Goal: Transaction & Acquisition: Purchase product/service

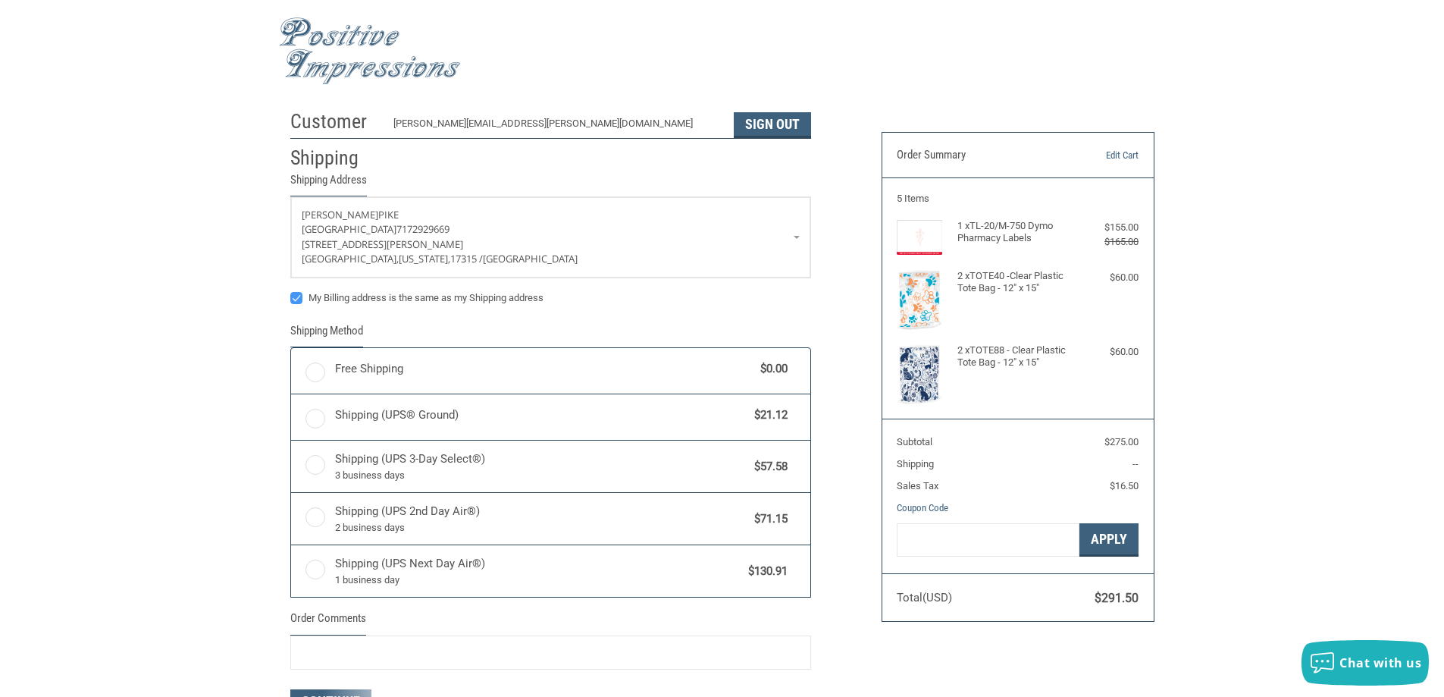
radio input "true"
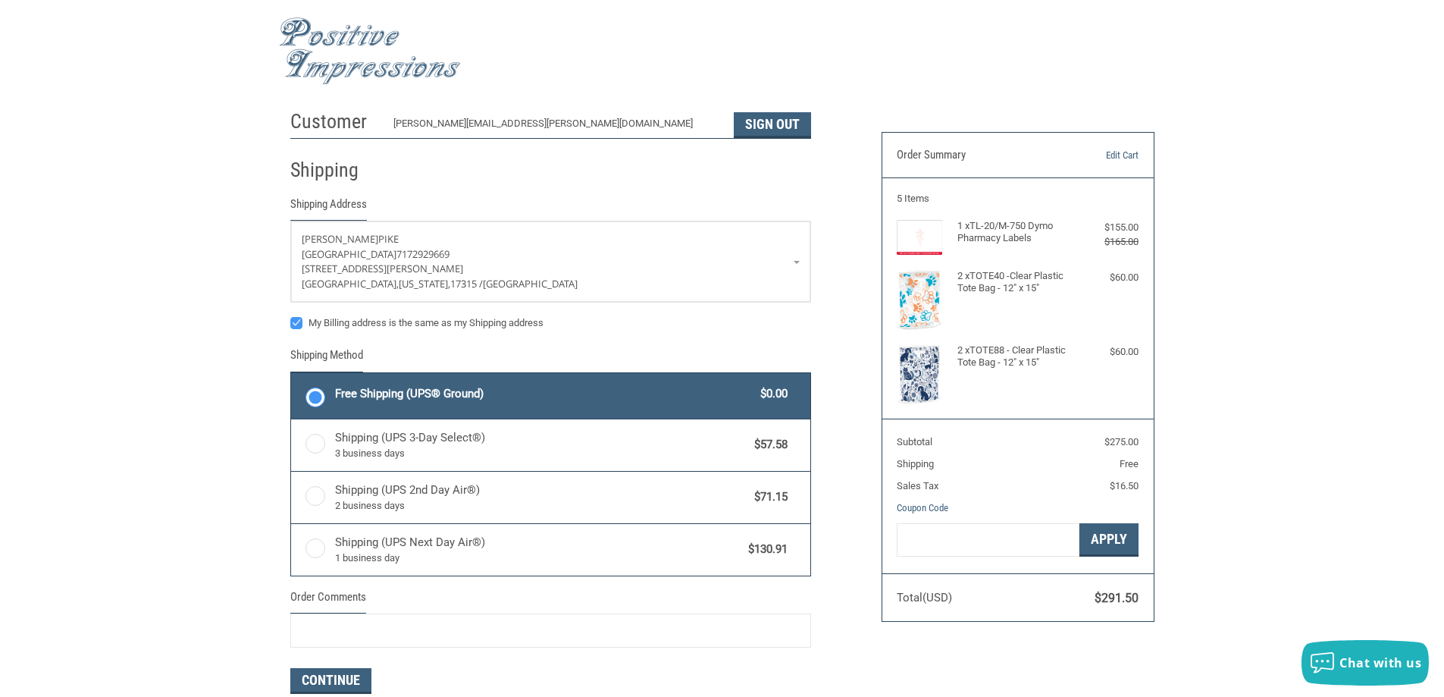
click at [326, 36] on img at bounding box center [370, 50] width 182 height 67
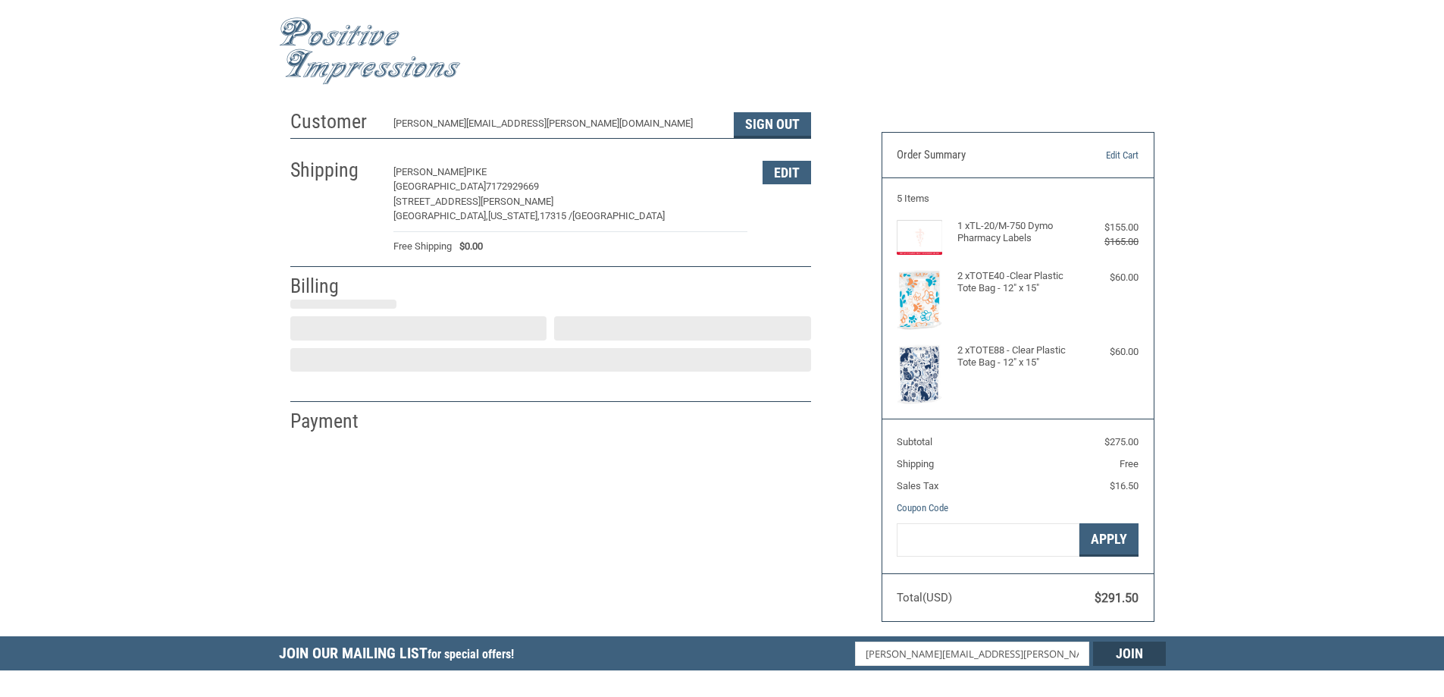
select select "US"
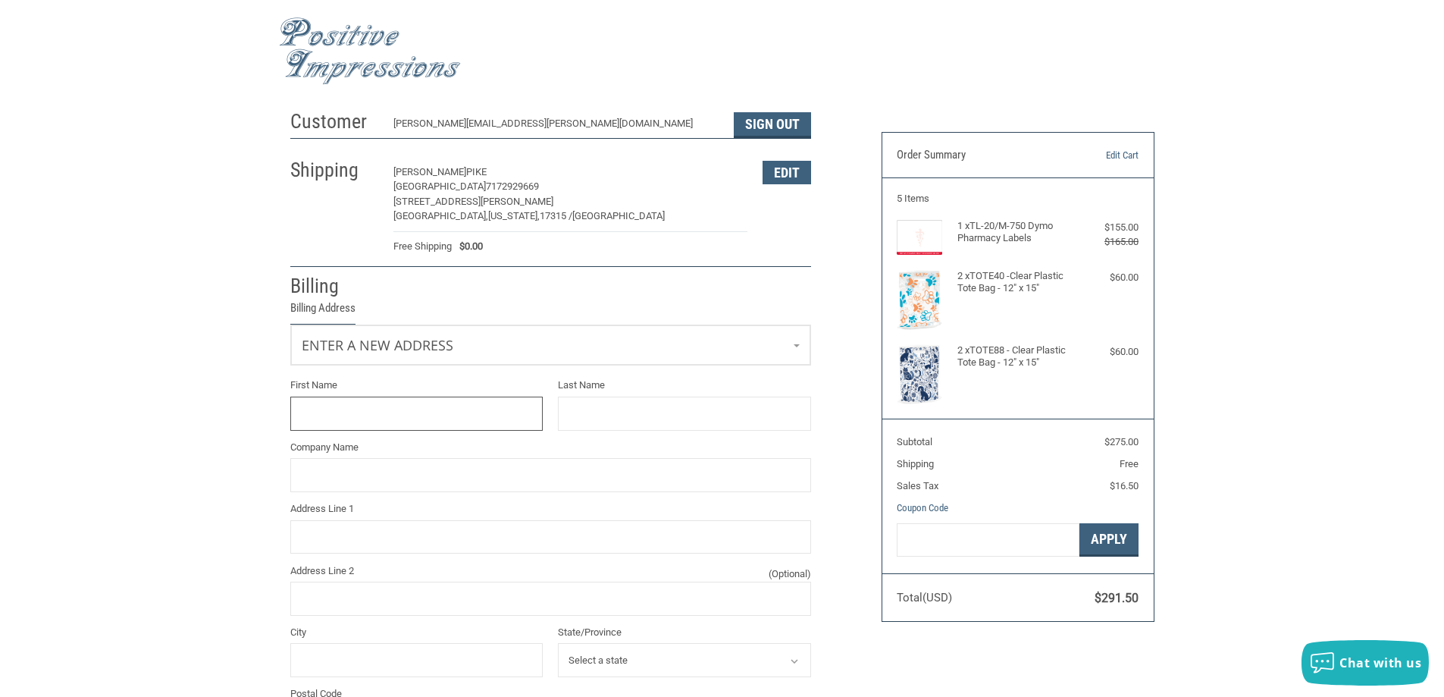
scroll to position [128, 0]
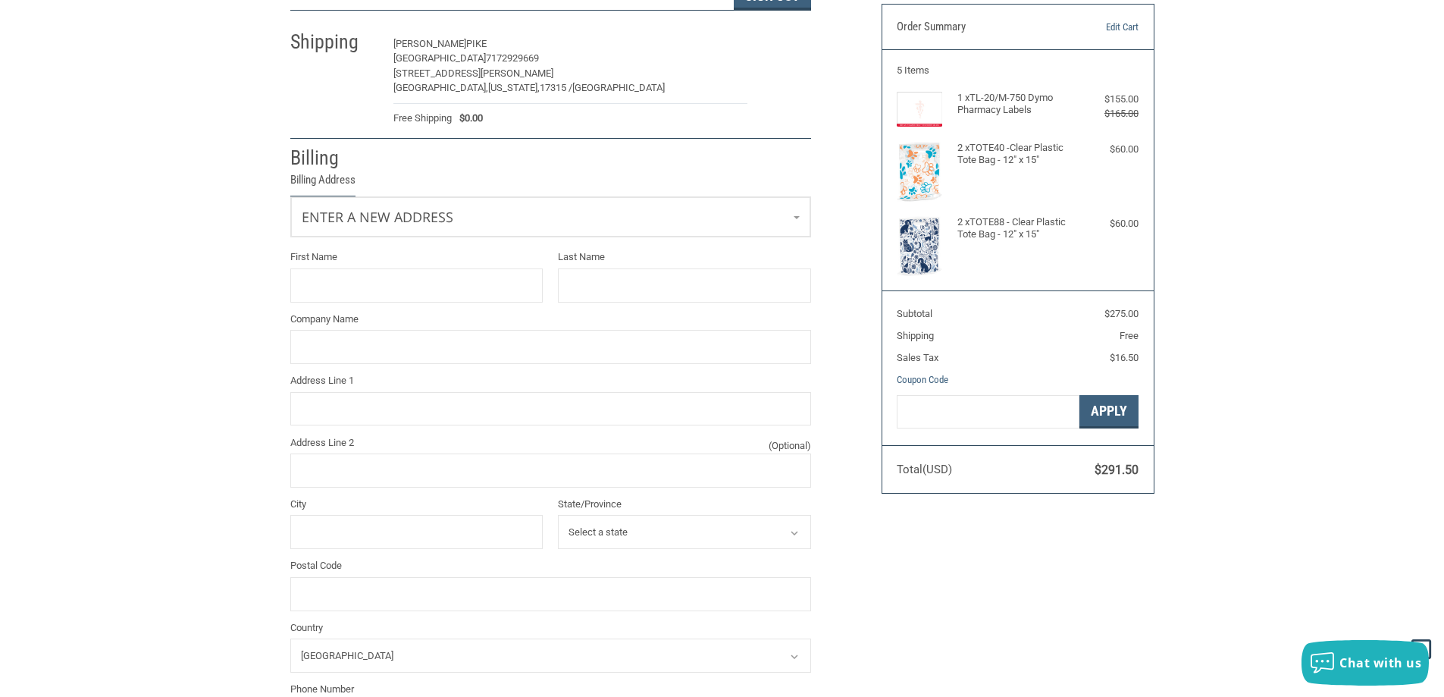
click at [787, 54] on button "Edit" at bounding box center [786, 44] width 49 height 23
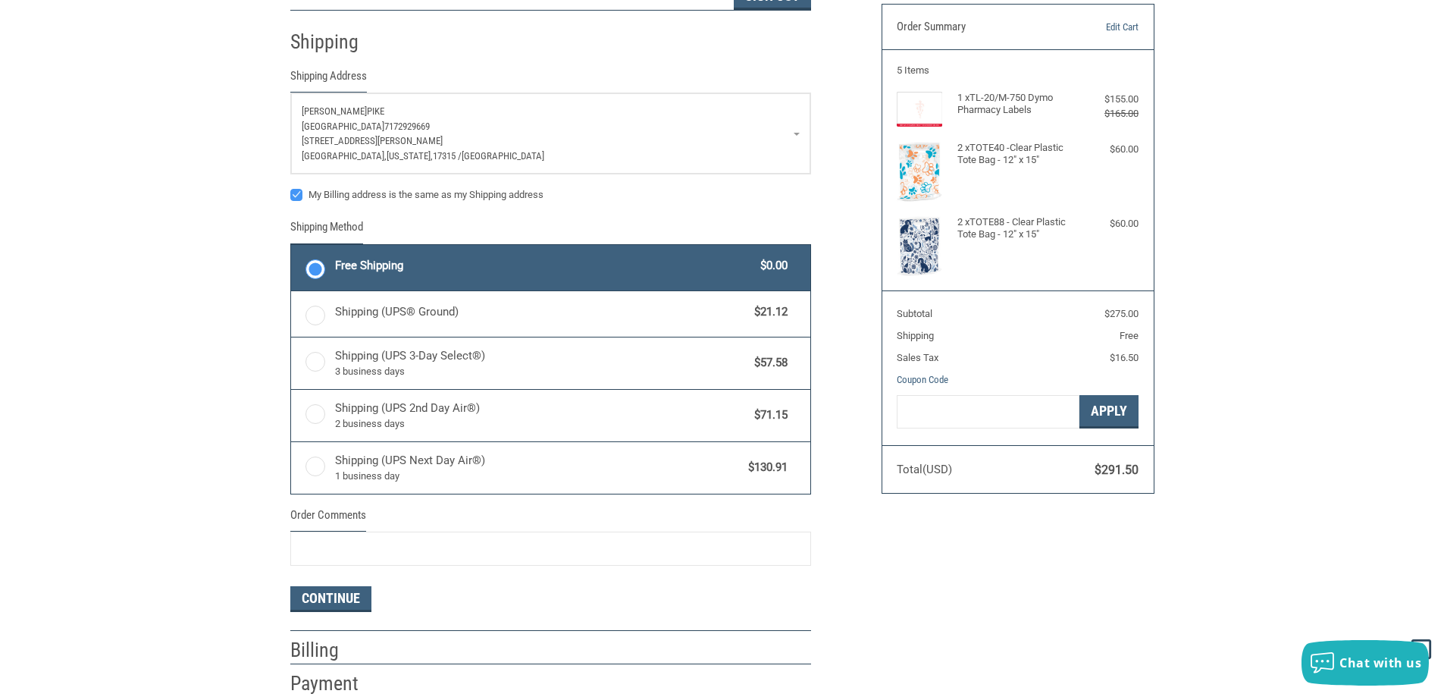
scroll to position [139, 0]
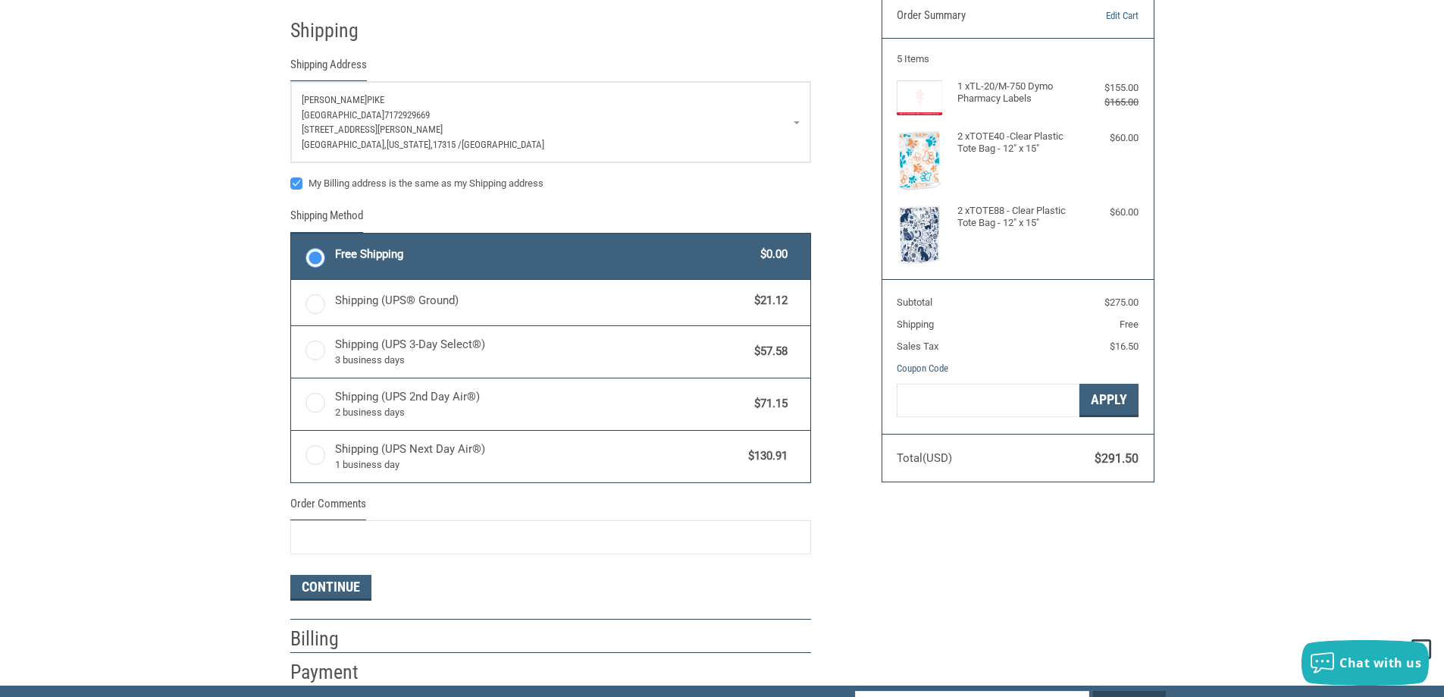
click at [793, 126] on p "[STREET_ADDRESS][PERSON_NAME]" at bounding box center [551, 129] width 498 height 15
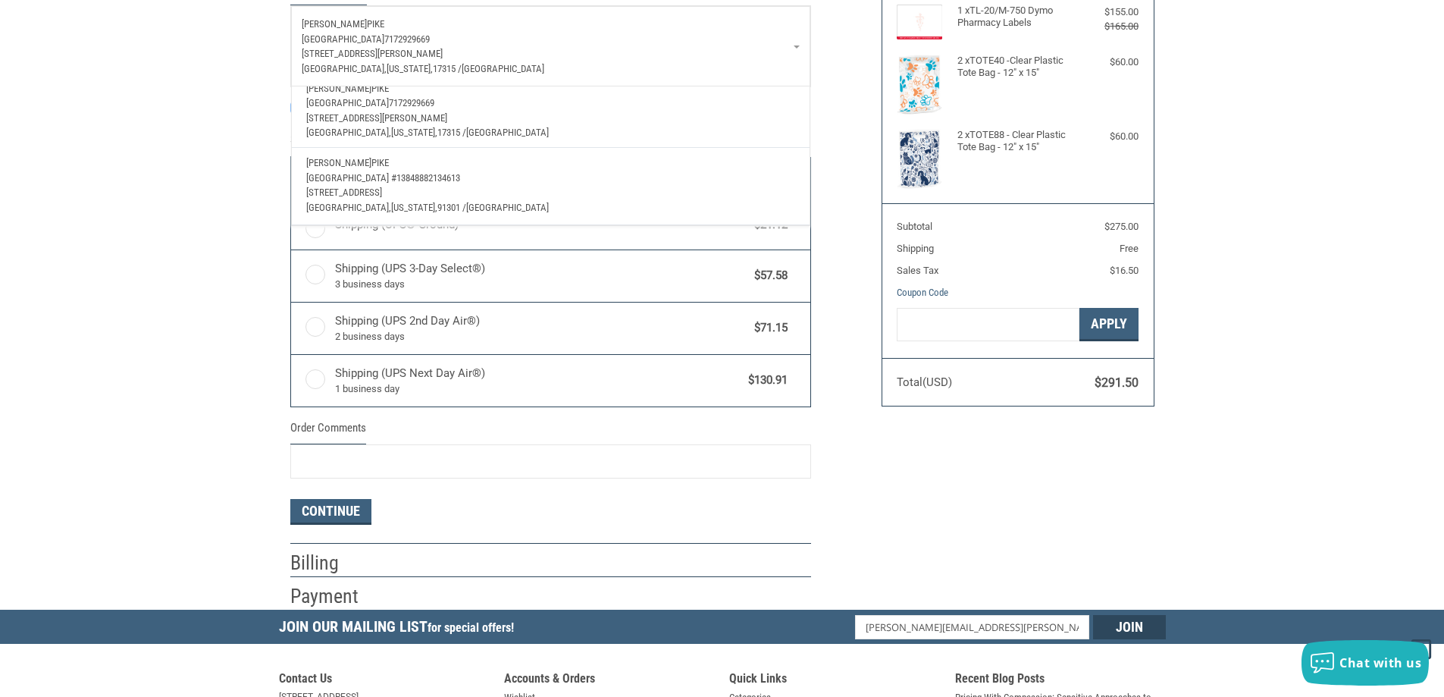
scroll to position [0, 0]
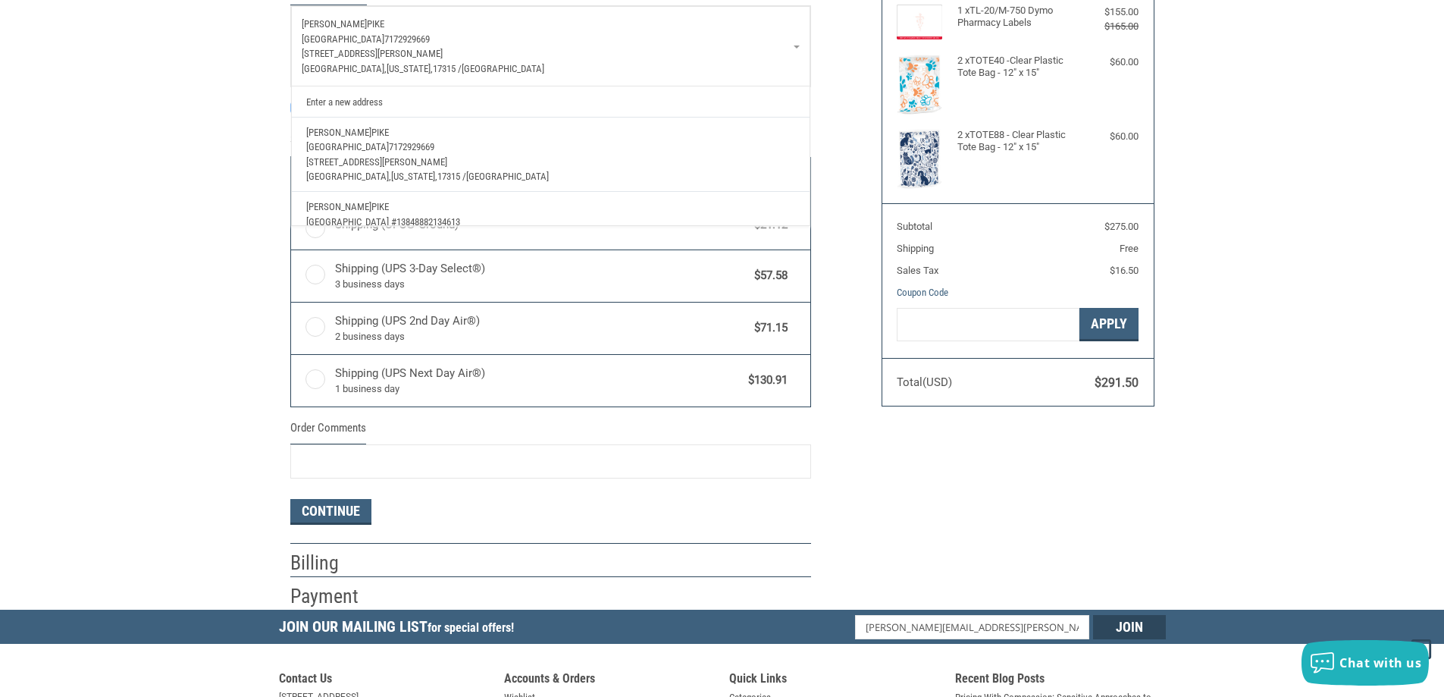
click at [108, 112] on div "Customer nicole.bixler@nva.com Sign Out Shipping Shipping Address Daneil Pike D…" at bounding box center [722, 248] width 1444 height 722
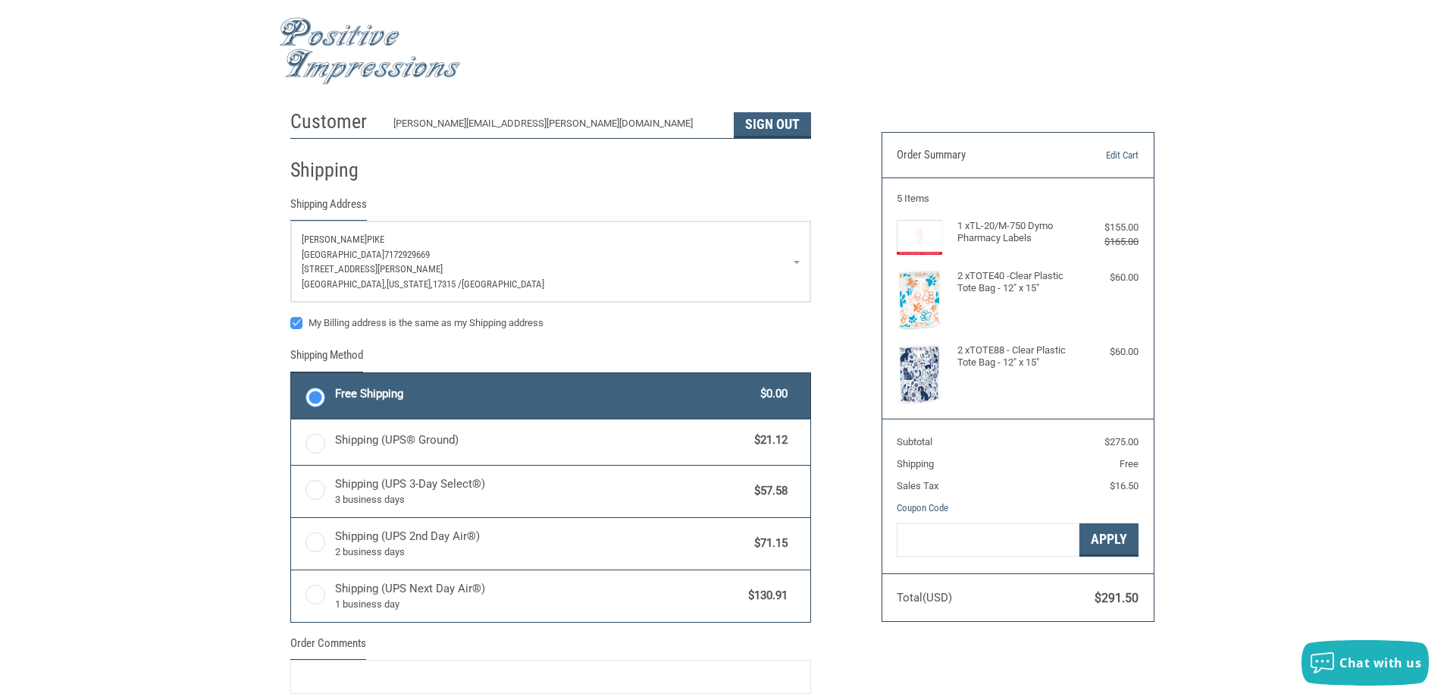
click at [316, 25] on img at bounding box center [370, 50] width 182 height 67
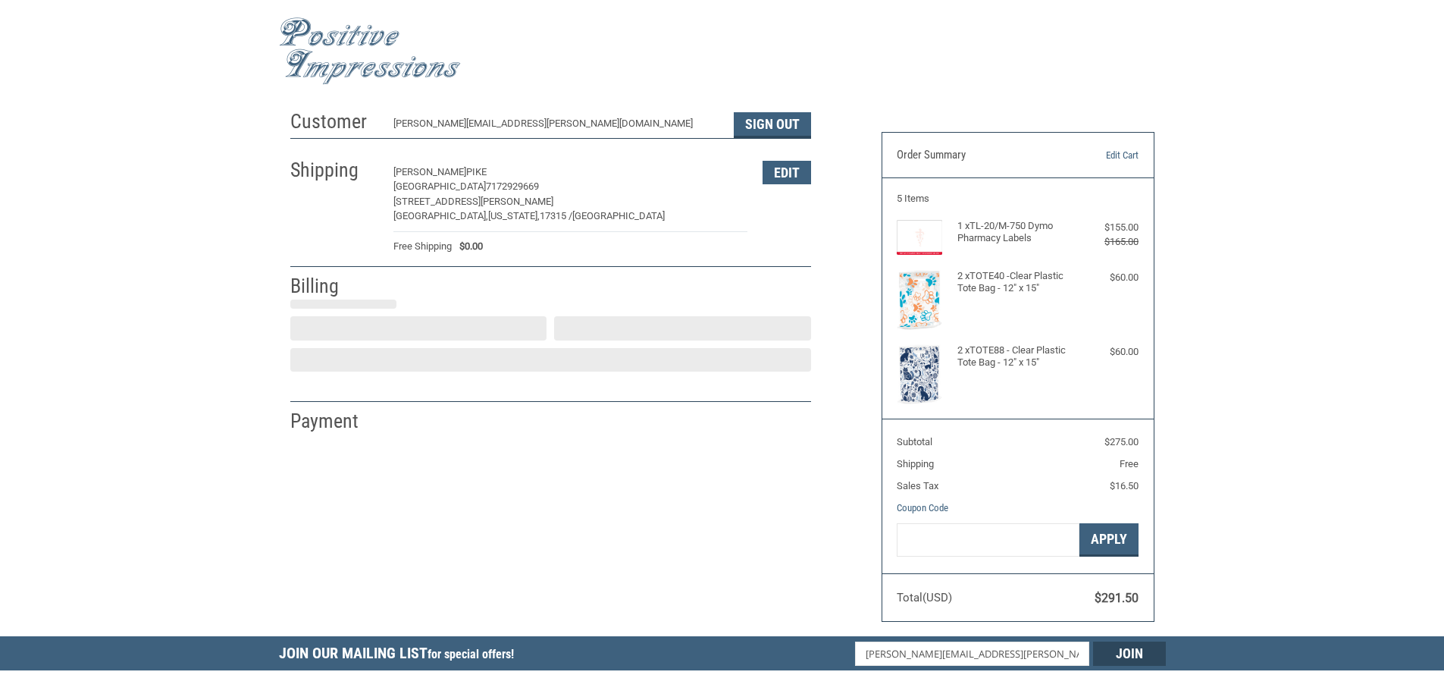
select select "US"
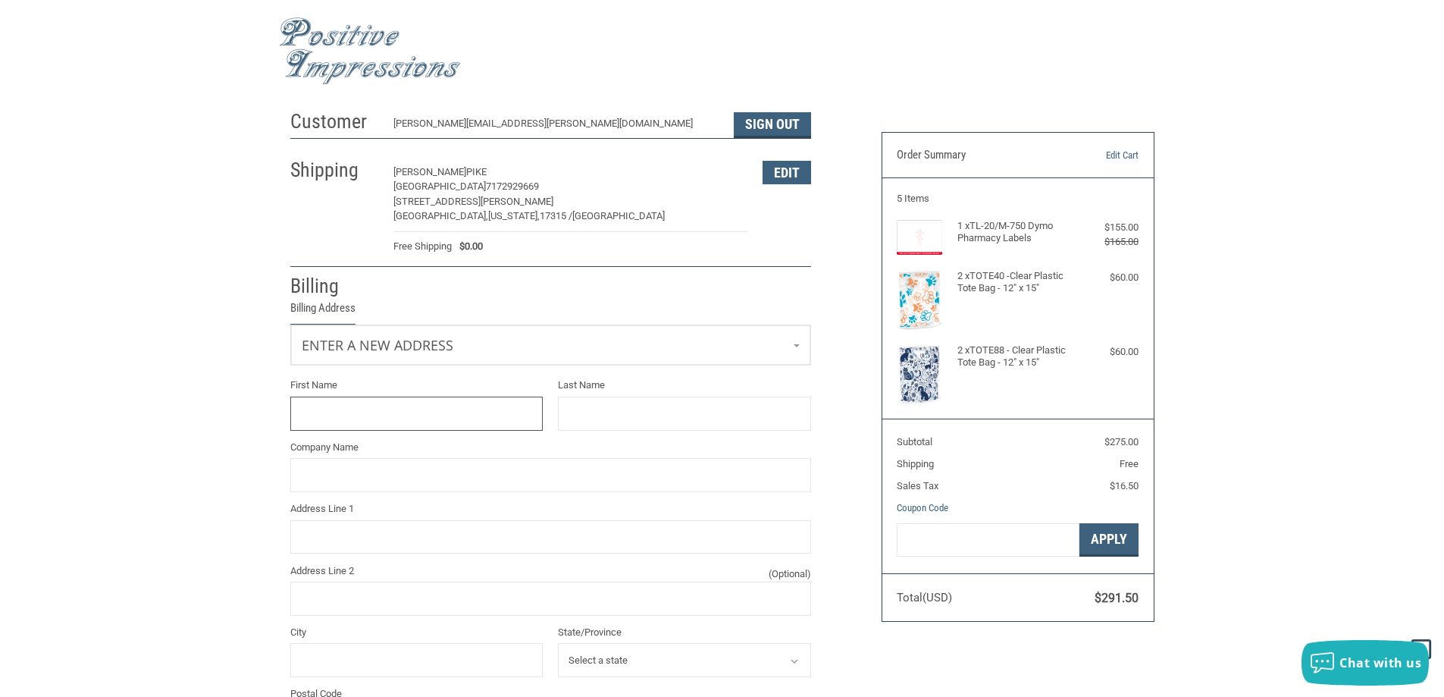
scroll to position [128, 0]
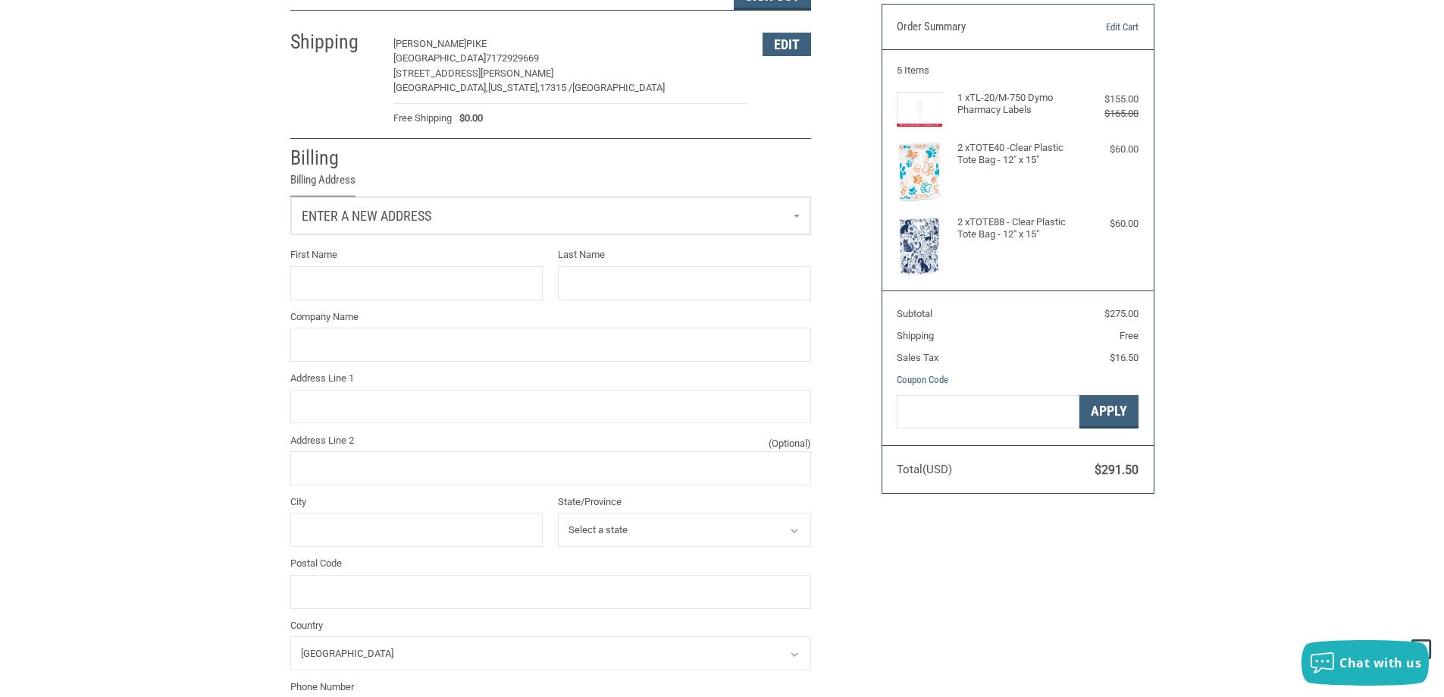
click at [784, 223] on link "Enter a new address" at bounding box center [550, 215] width 519 height 37
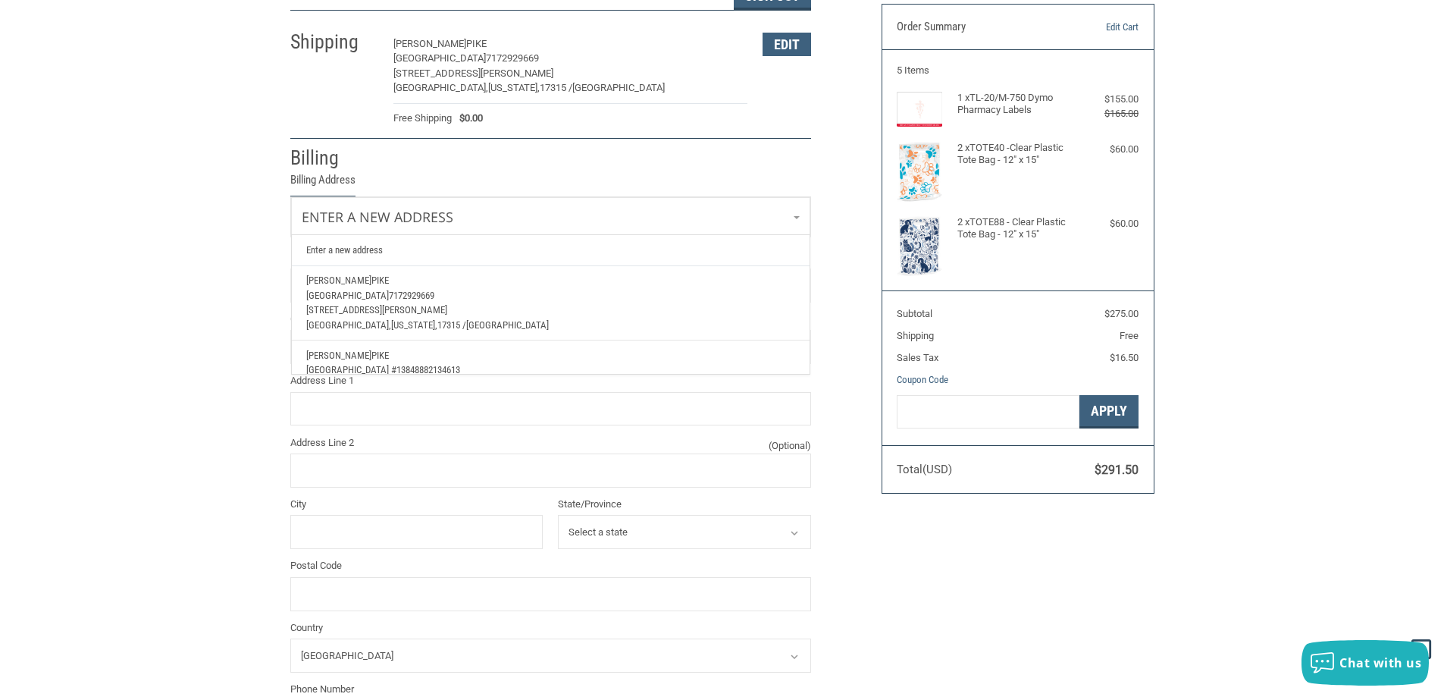
click at [512, 306] on p "[STREET_ADDRESS][PERSON_NAME]" at bounding box center [550, 309] width 488 height 15
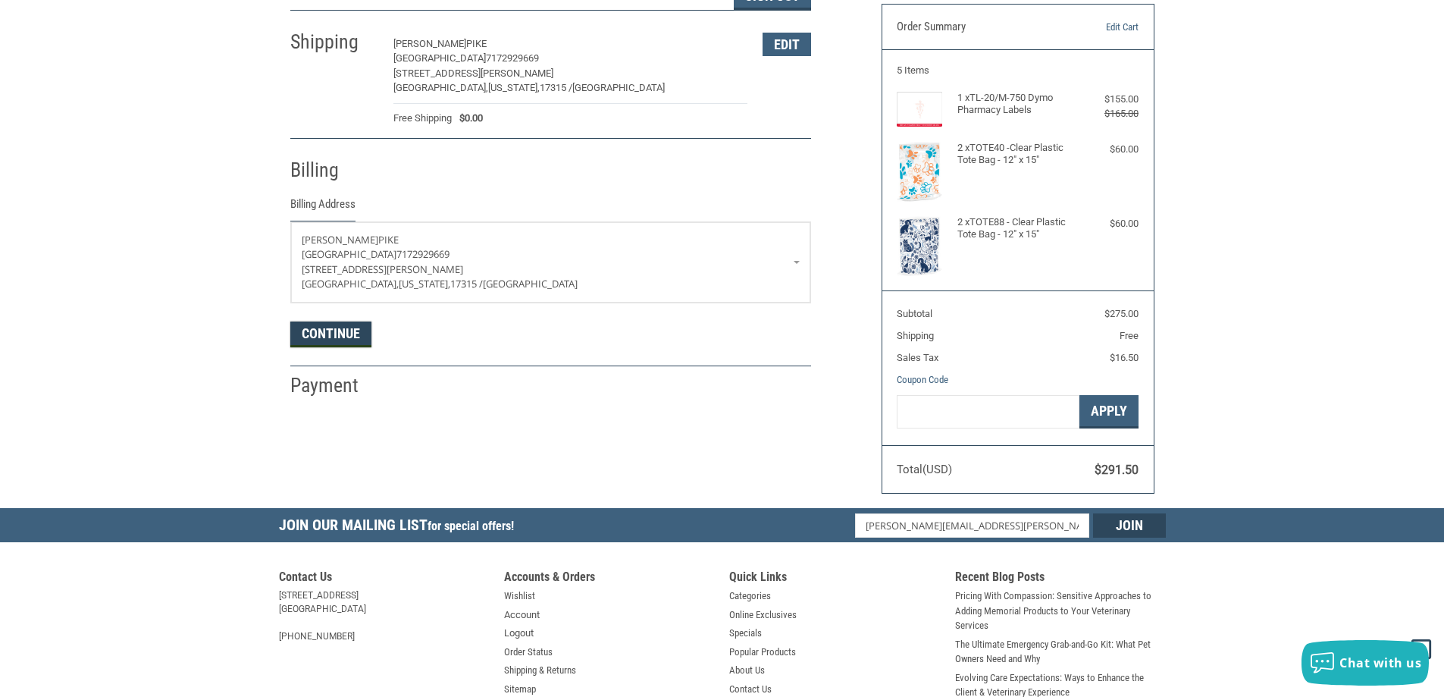
click at [342, 341] on button "Continue" at bounding box center [330, 334] width 81 height 26
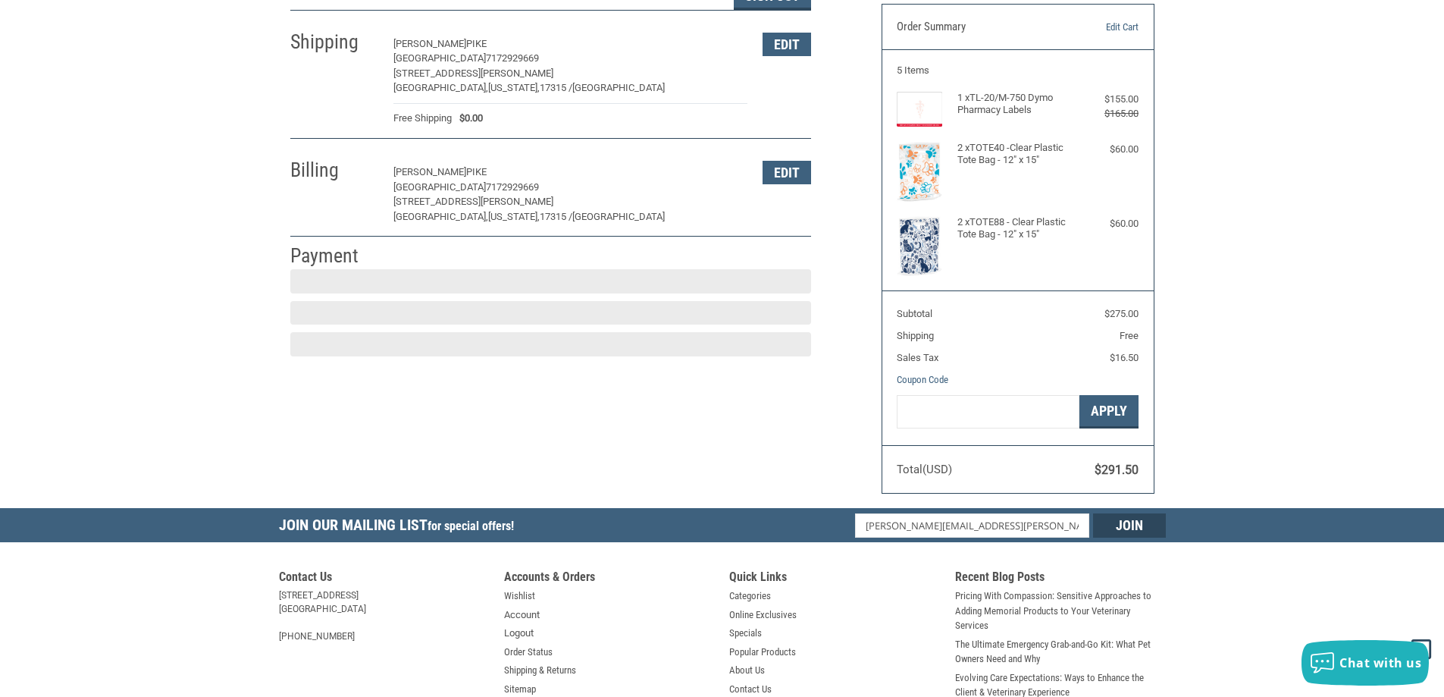
scroll to position [227, 0]
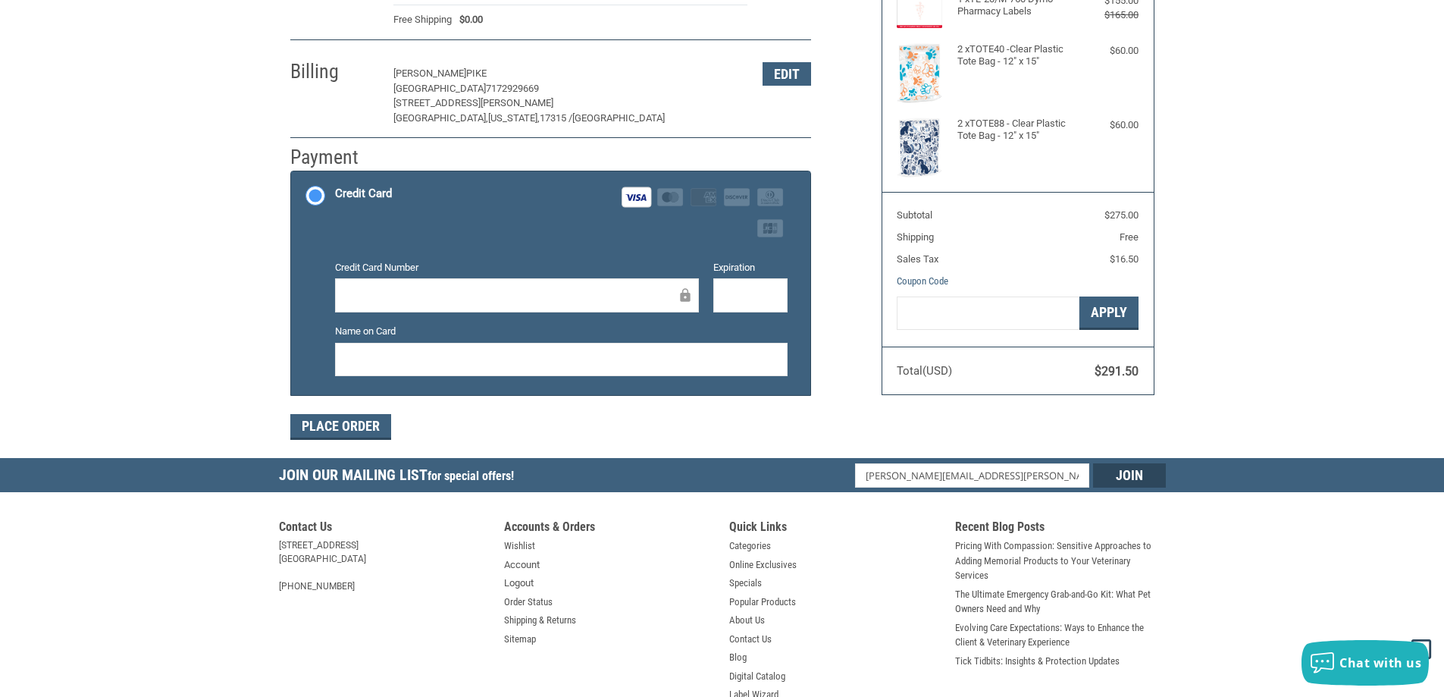
click at [706, 292] on div "Expiration" at bounding box center [750, 287] width 89 height 55
click at [722, 293] on div at bounding box center [750, 295] width 74 height 34
click at [340, 423] on button "Place Order" at bounding box center [340, 427] width 101 height 26
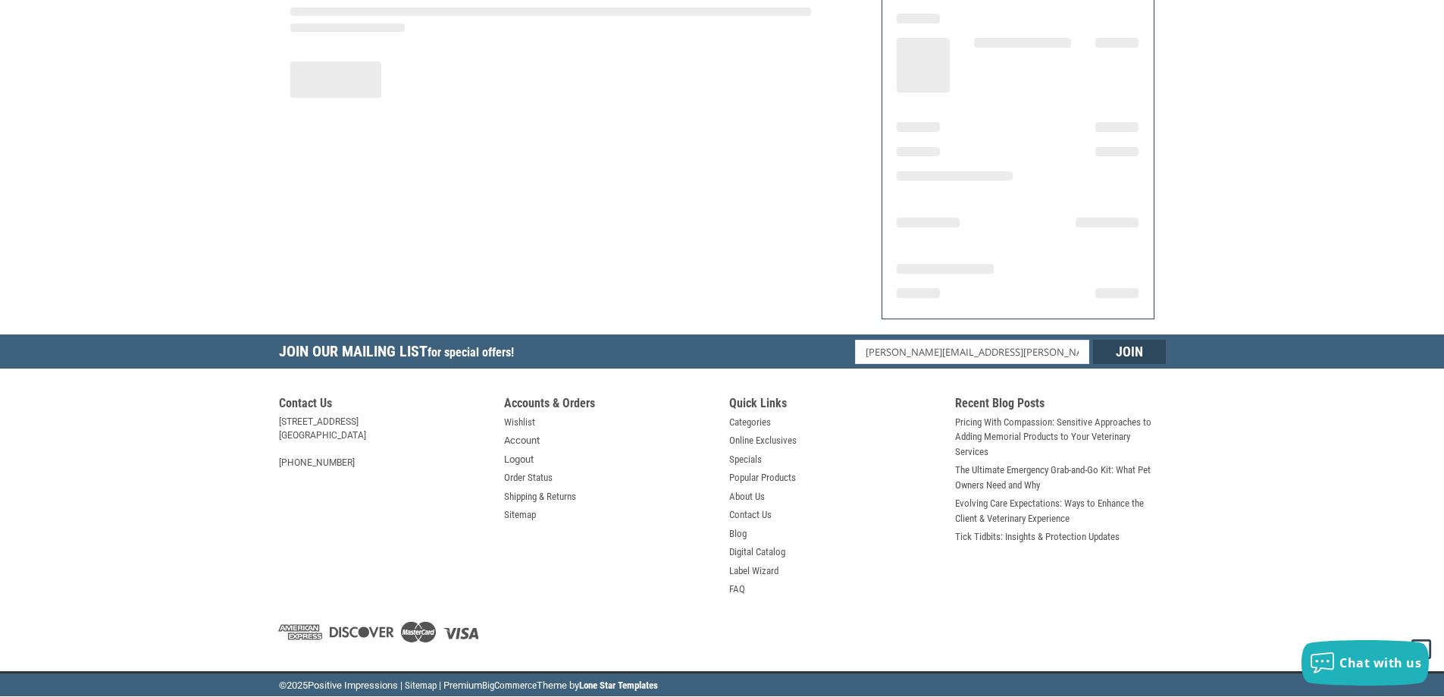
scroll to position [176, 0]
